Goal: Subscribe to service/newsletter

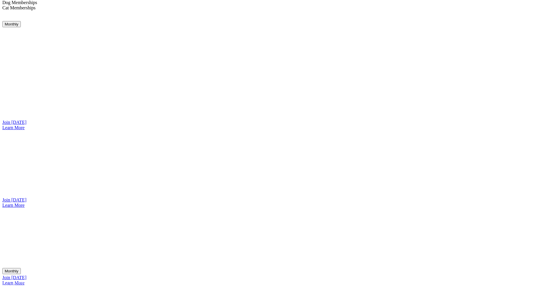
scroll to position [506, 0]
drag, startPoint x: 183, startPoint y: 194, endPoint x: 185, endPoint y: 187, distance: 7.4
click at [26, 194] on link "Join [DATE]" at bounding box center [14, 196] width 24 height 5
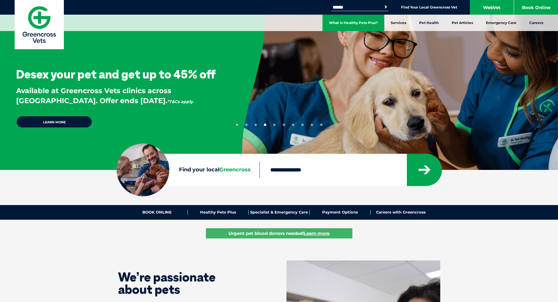
click at [351, 24] on link "What is Healthy Pets Plus?" at bounding box center [354, 23] width 62 height 16
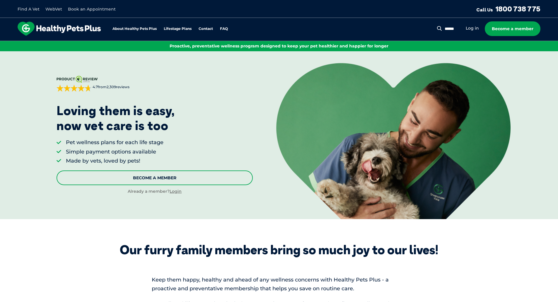
click at [148, 175] on link "Become A Member" at bounding box center [155, 178] width 196 height 15
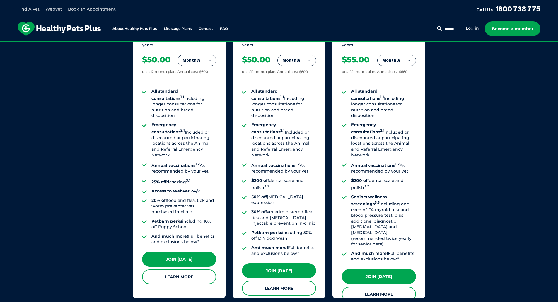
scroll to position [444, 0]
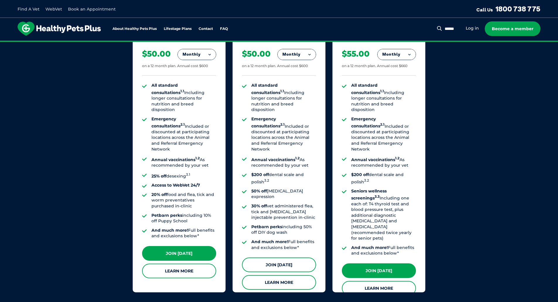
click at [277, 258] on link "Join [DATE]" at bounding box center [279, 265] width 74 height 15
click at [115, 108] on div "Our Membership Plans All of our memberships are for a 12 month term. We offer s…" at bounding box center [279, 111] width 558 height 410
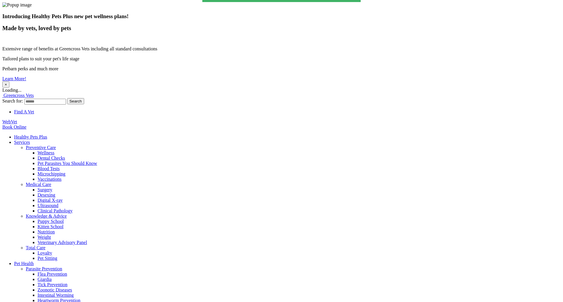
click at [9, 81] on button "×" at bounding box center [5, 84] width 7 height 6
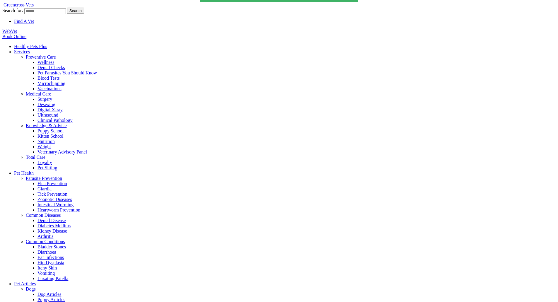
click at [47, 44] on link "Healthy Pets Plus" at bounding box center [30, 46] width 33 height 5
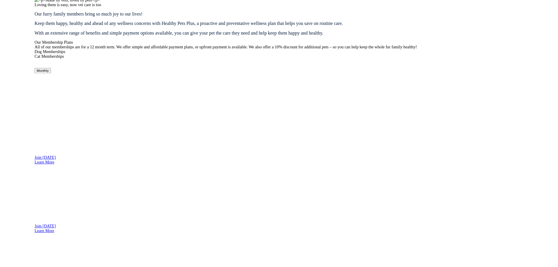
scroll to position [451, 0]
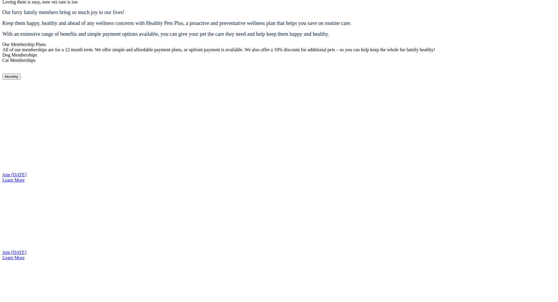
click at [26, 250] on link "Join [DATE]" at bounding box center [14, 252] width 24 height 5
